Goal: Navigation & Orientation: Find specific page/section

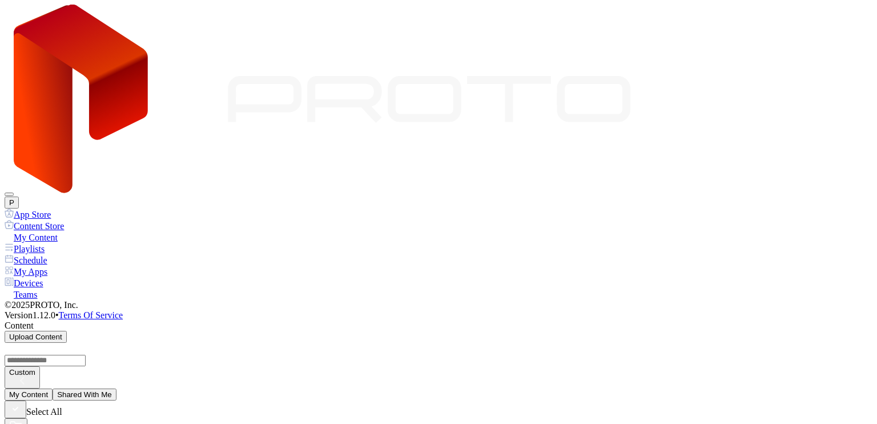
click at [69, 243] on div "Playlists" at bounding box center [439, 248] width 868 height 11
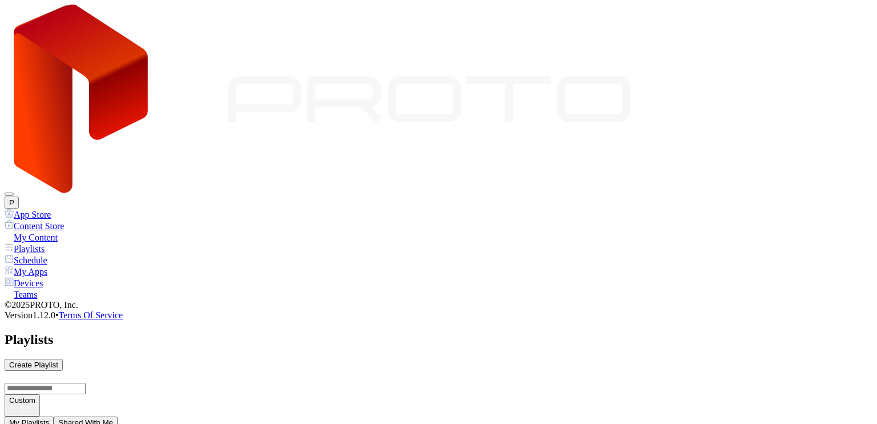
click at [64, 231] on div "My Content" at bounding box center [439, 236] width 868 height 11
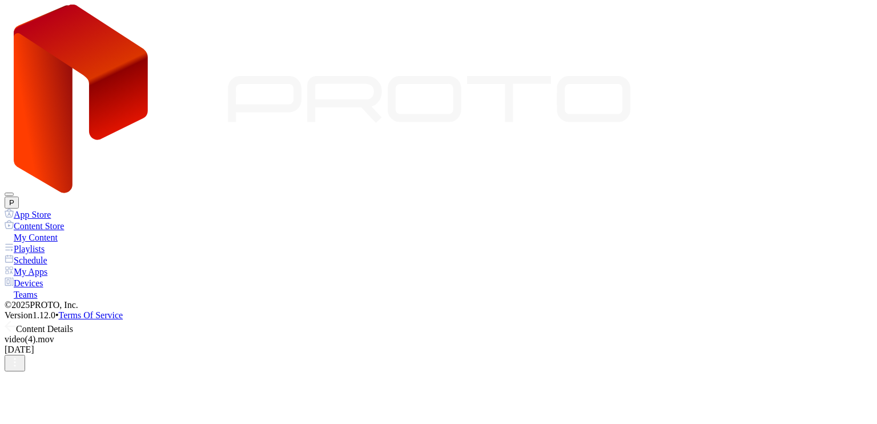
click at [16, 320] on icon at bounding box center [10, 325] width 11 height 11
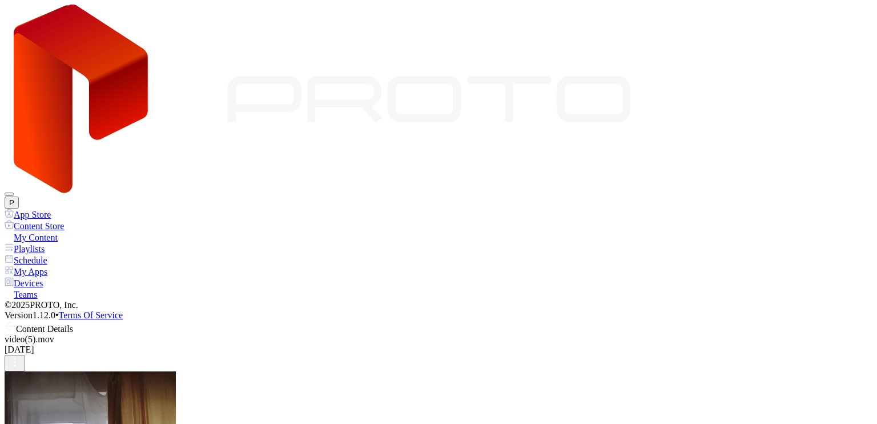
click at [16, 320] on icon at bounding box center [10, 325] width 11 height 11
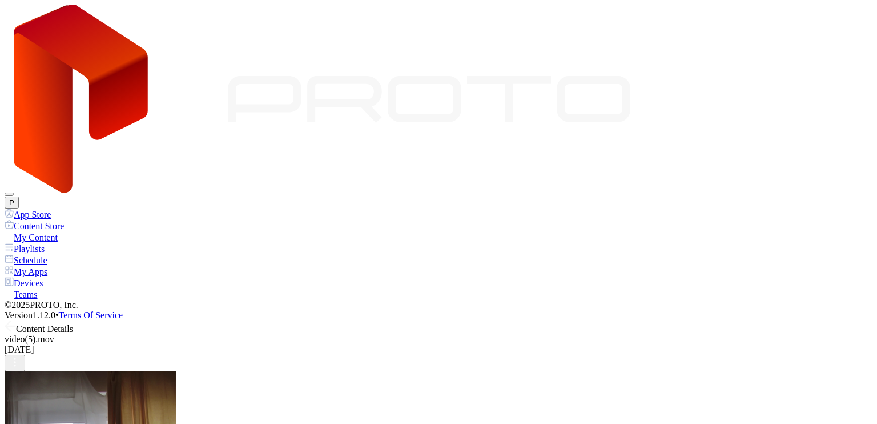
click at [171, 320] on div "Content Details" at bounding box center [439, 327] width 868 height 14
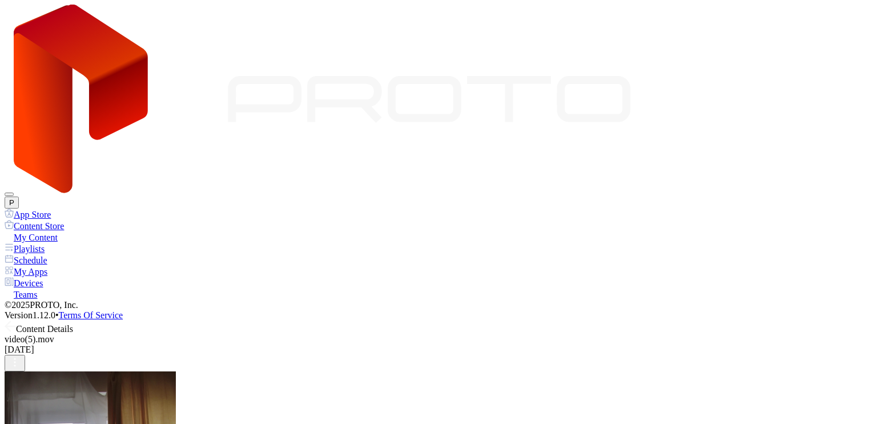
click at [16, 320] on icon at bounding box center [10, 325] width 11 height 11
